Goal: Task Accomplishment & Management: Manage account settings

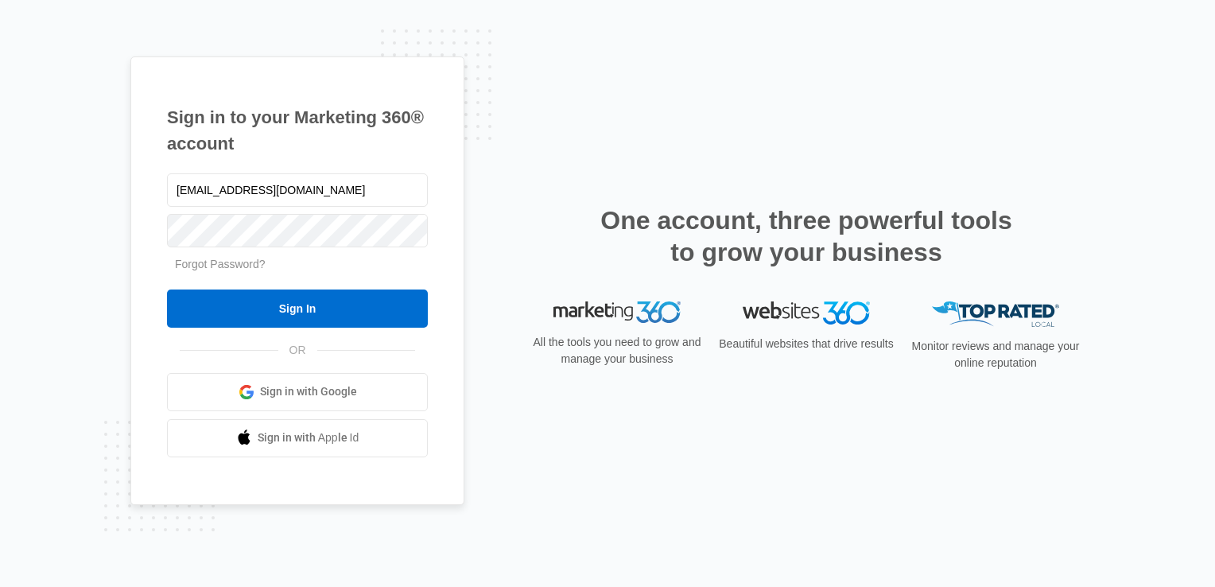
click at [305, 332] on div "[EMAIL_ADDRESS][DOMAIN_NAME] Forgot Password? Sign In OR Sign in with Google Si…" at bounding box center [297, 313] width 261 height 287
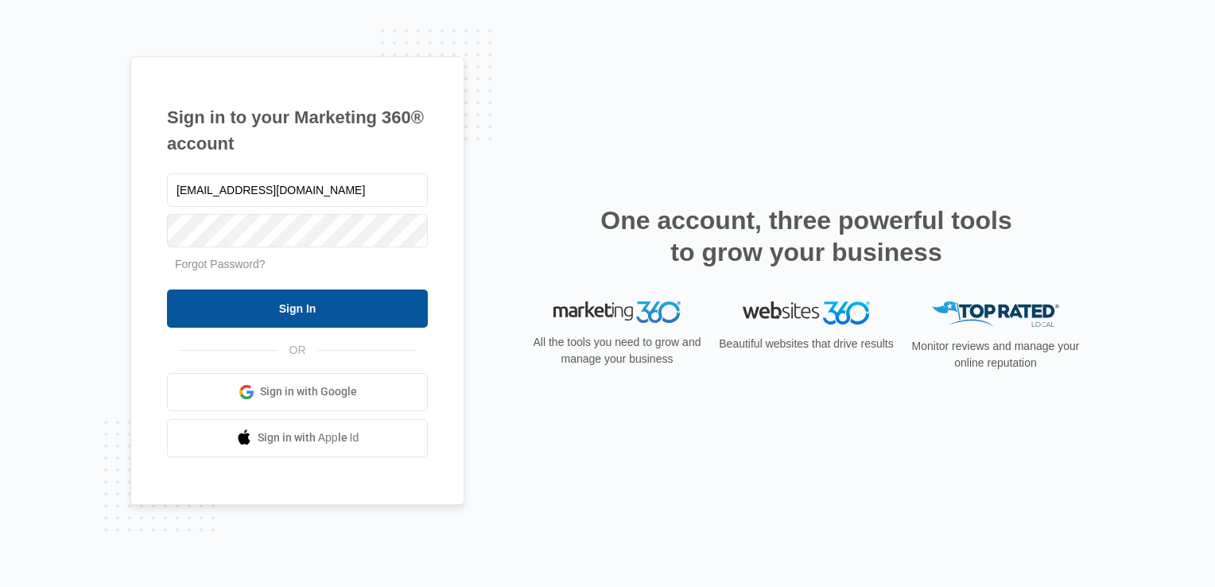
click at [315, 305] on input "Sign In" at bounding box center [297, 309] width 261 height 38
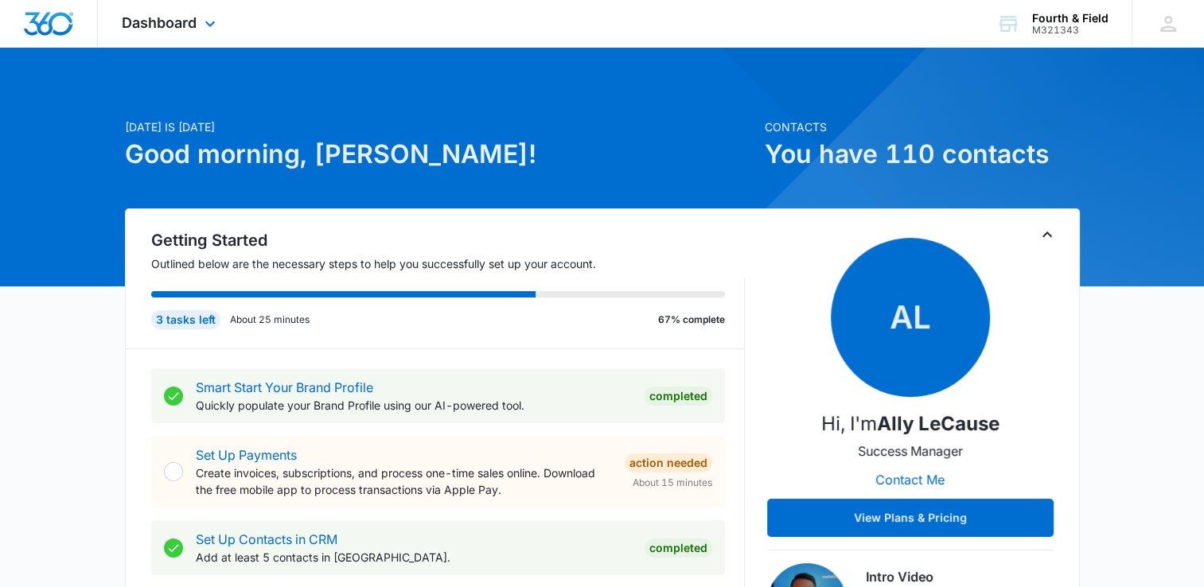
click at [200, 29] on div "Dashboard Apps Reputation Websites Forms CRM Email Social Shop Payments POS Con…" at bounding box center [171, 23] width 146 height 47
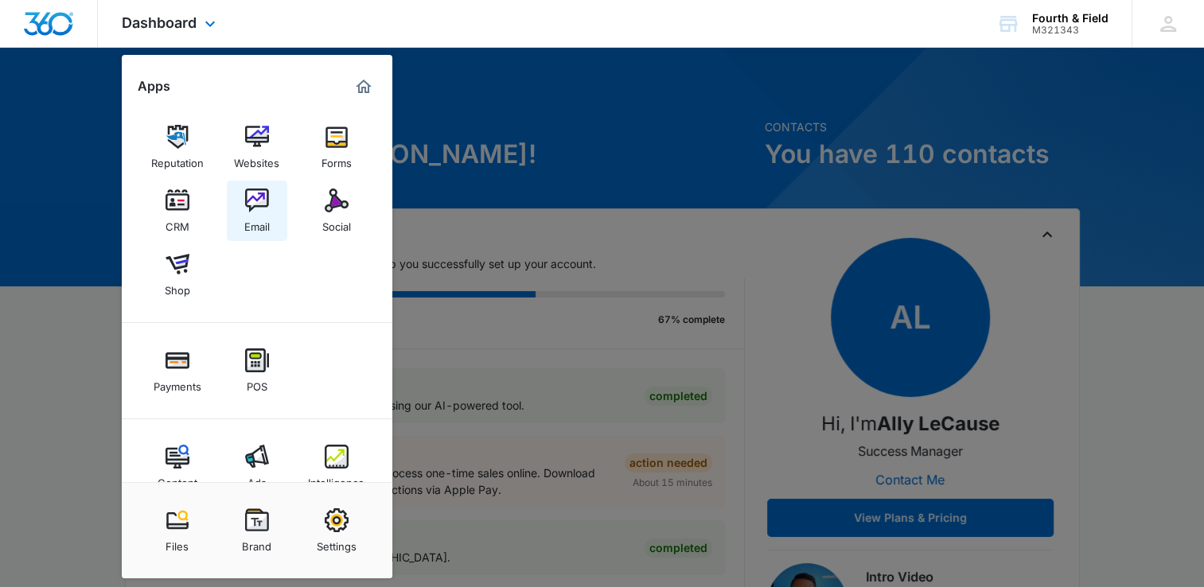
click at [259, 201] on img at bounding box center [257, 201] width 24 height 24
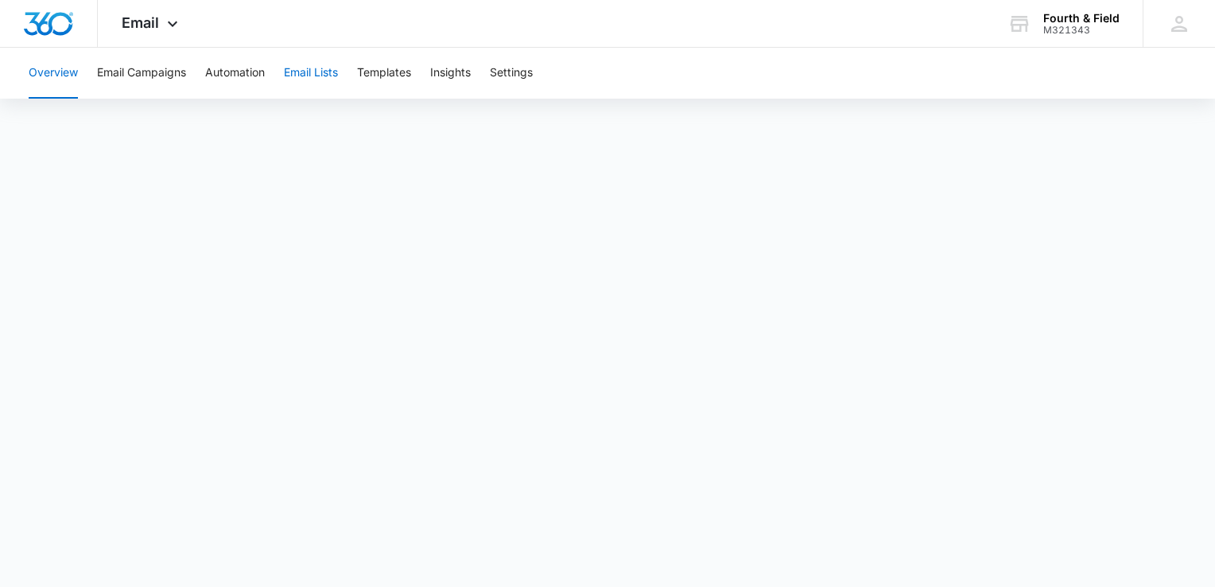
click at [313, 72] on button "Email Lists" at bounding box center [311, 73] width 54 height 51
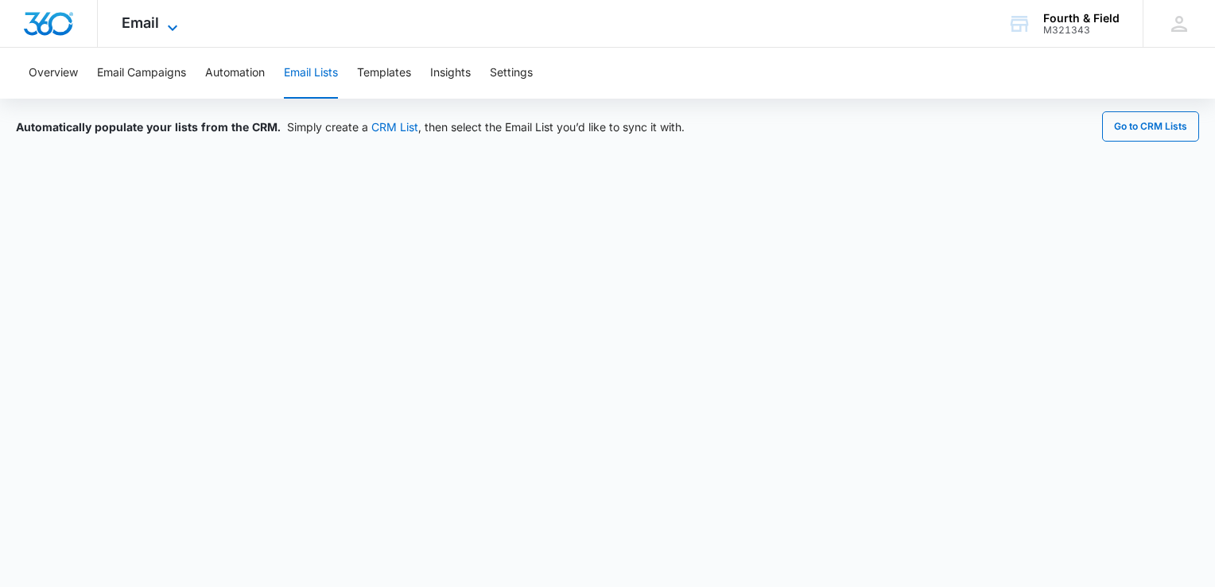
click at [168, 21] on icon at bounding box center [172, 27] width 19 height 19
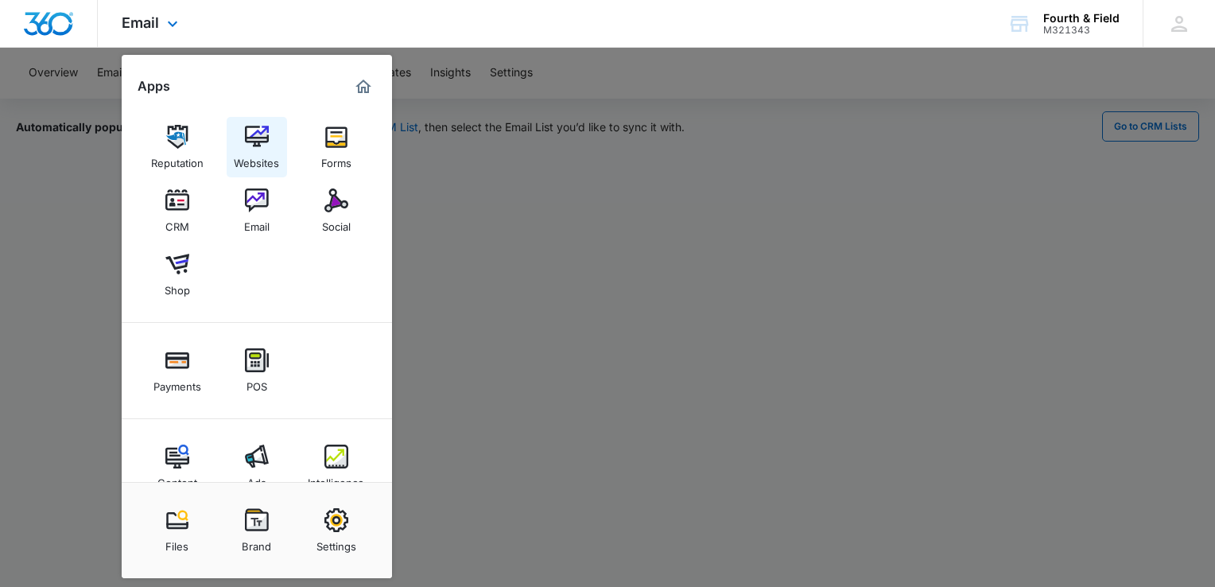
click at [255, 141] on img at bounding box center [257, 137] width 24 height 24
